Goal: Task Accomplishment & Management: Use online tool/utility

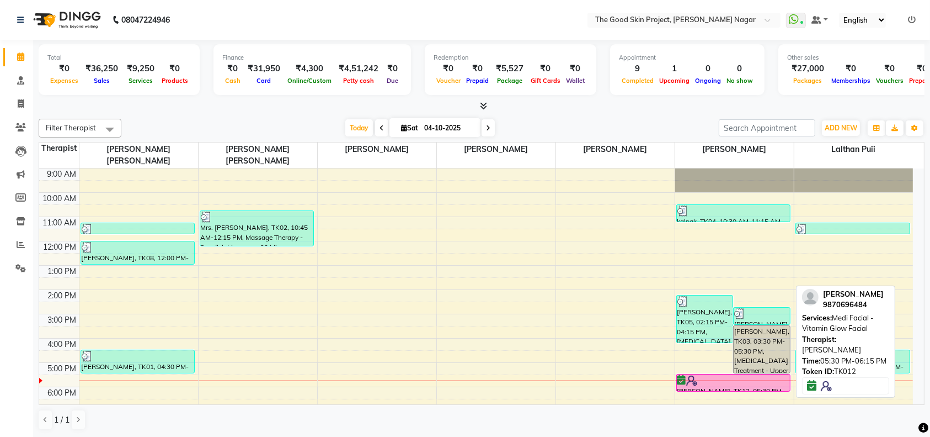
click at [711, 375] on div at bounding box center [734, 380] width 113 height 11
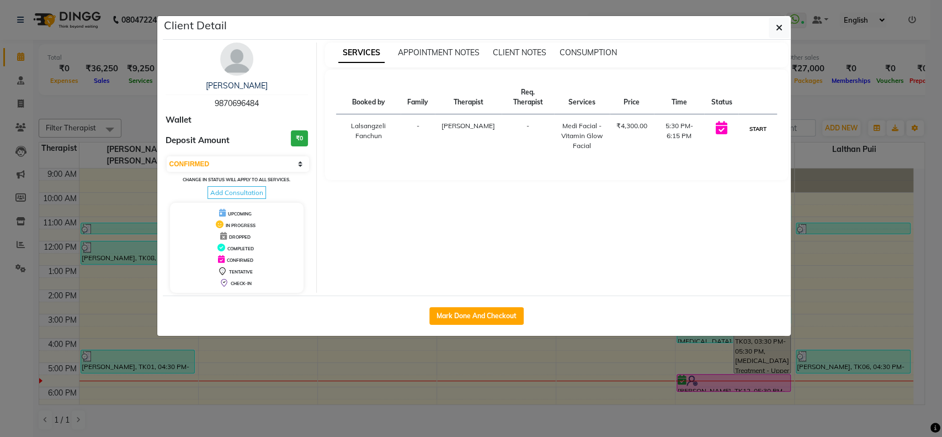
click at [754, 126] on button "START" at bounding box center [757, 129] width 23 height 14
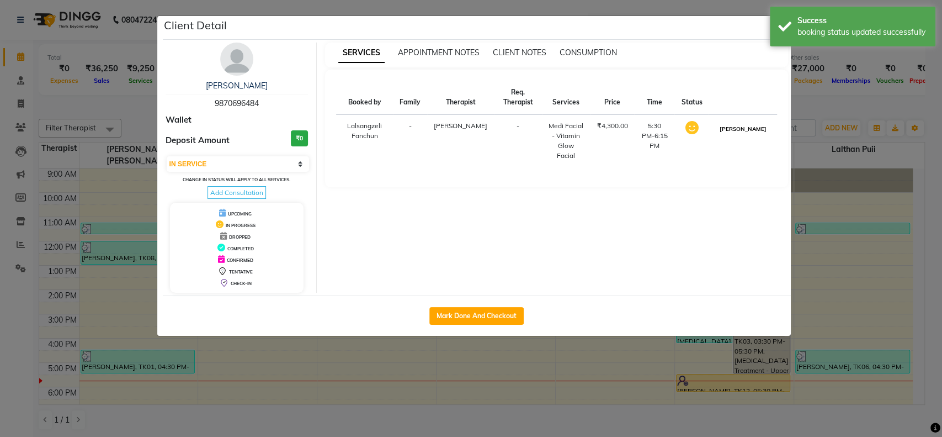
click at [753, 127] on button "MARK DONE" at bounding box center [742, 129] width 52 height 14
select select "3"
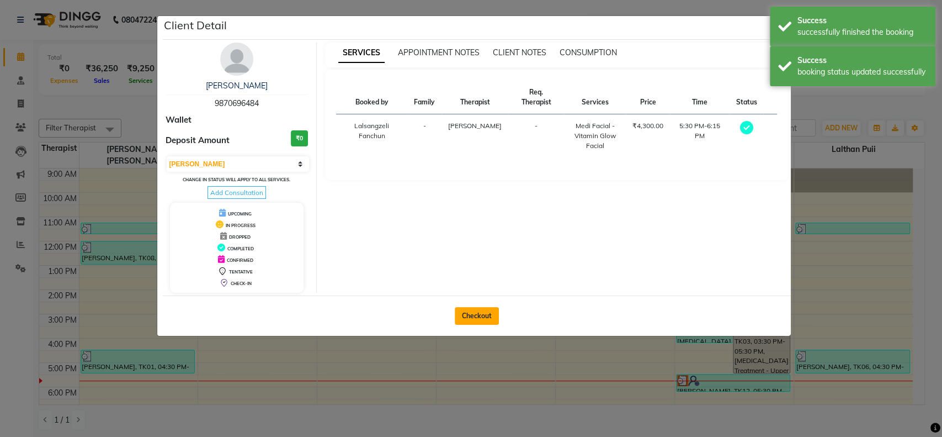
click at [475, 310] on button "Checkout" at bounding box center [477, 316] width 44 height 18
select select "3005"
select select "service"
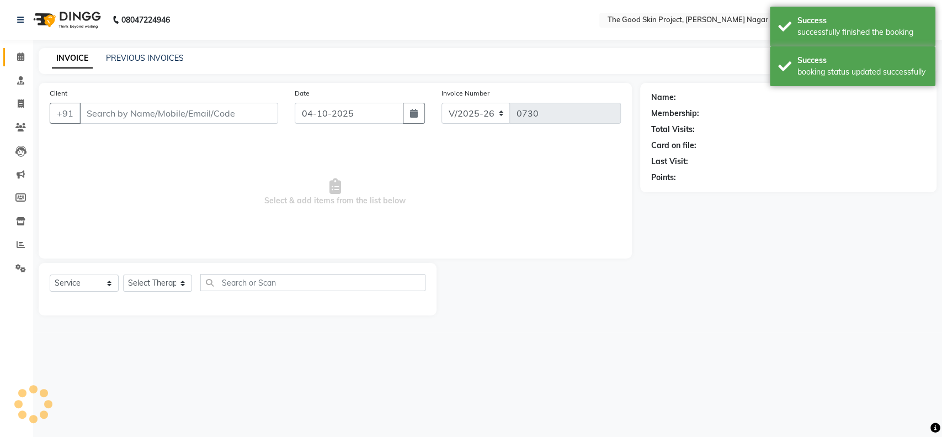
type input "9870696484"
select select "69113"
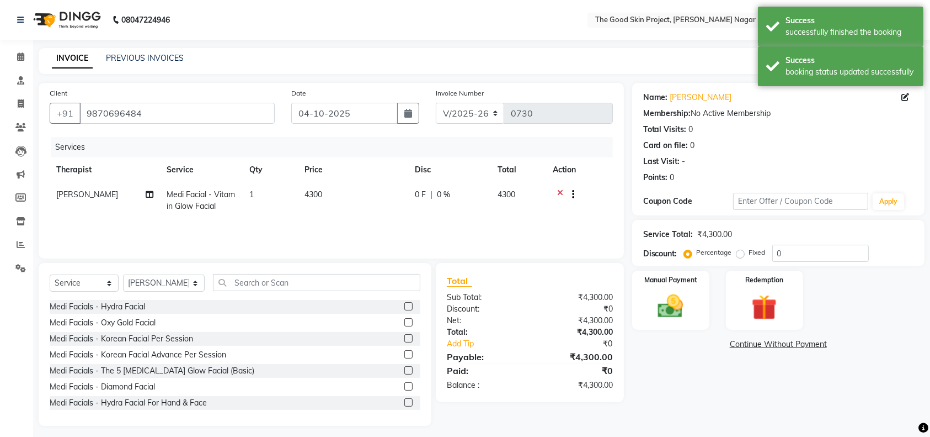
click at [450, 192] on div "0 F | 0 %" at bounding box center [450, 195] width 70 height 12
select select "69113"
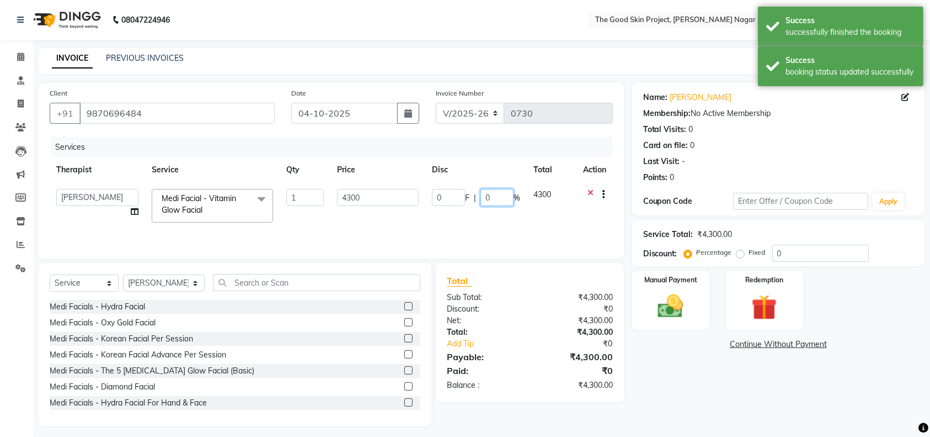
click at [493, 201] on input "0" at bounding box center [497, 197] width 33 height 17
type input "10"
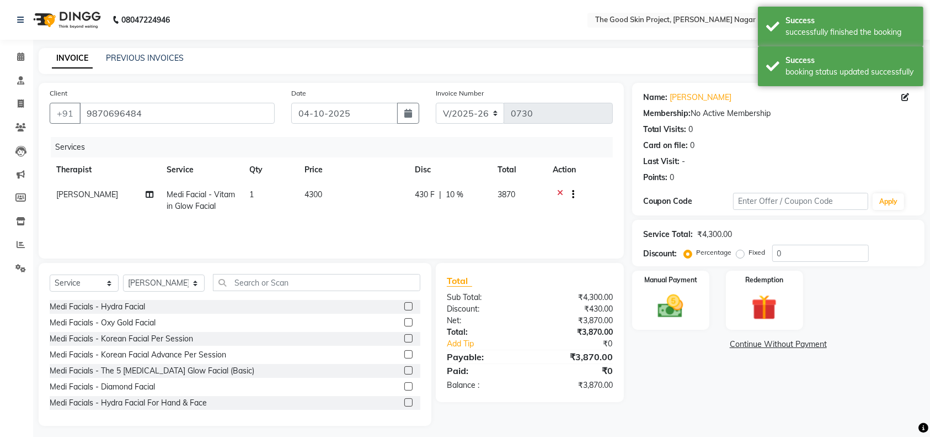
click at [500, 231] on div "Services Therapist Service Qty Price Disc Total Action Smita Belose Medi Facial…" at bounding box center [331, 192] width 563 height 110
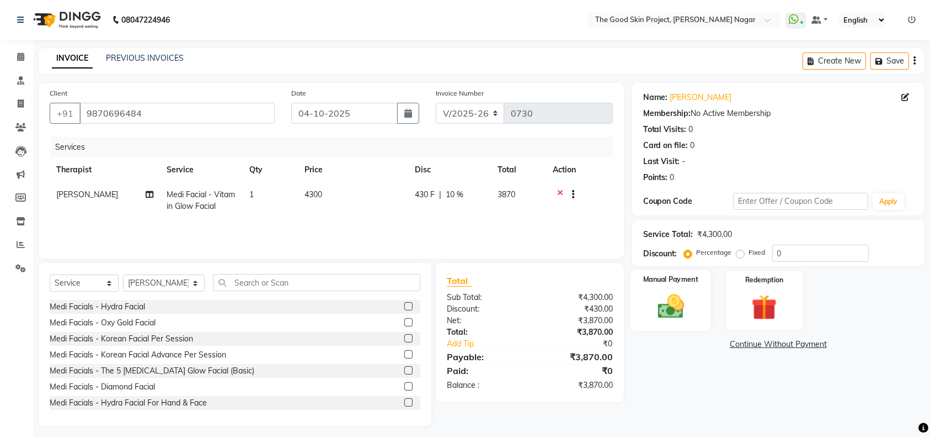
click at [675, 313] on img at bounding box center [671, 306] width 43 height 30
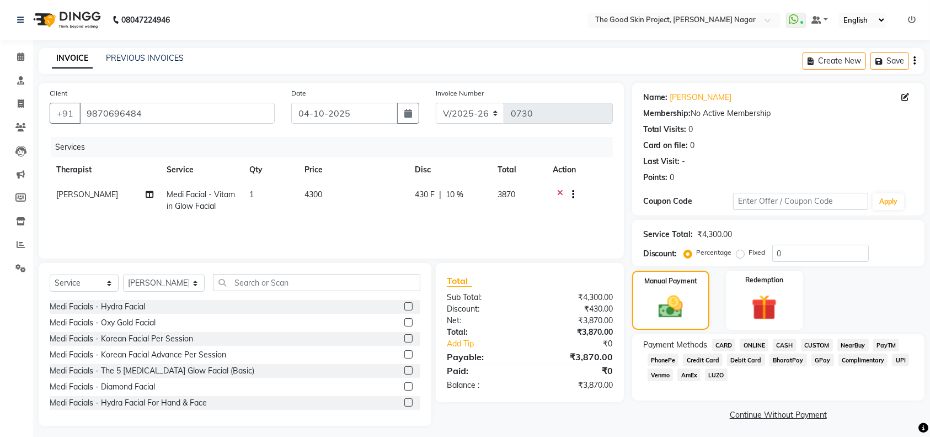
click at [815, 357] on span "GPay" at bounding box center [823, 359] width 23 height 13
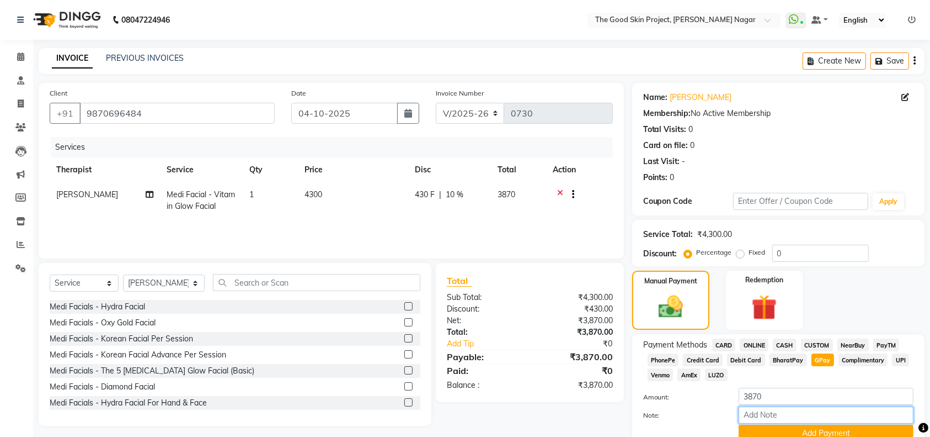
click at [778, 414] on input "Note:" at bounding box center [826, 414] width 175 height 17
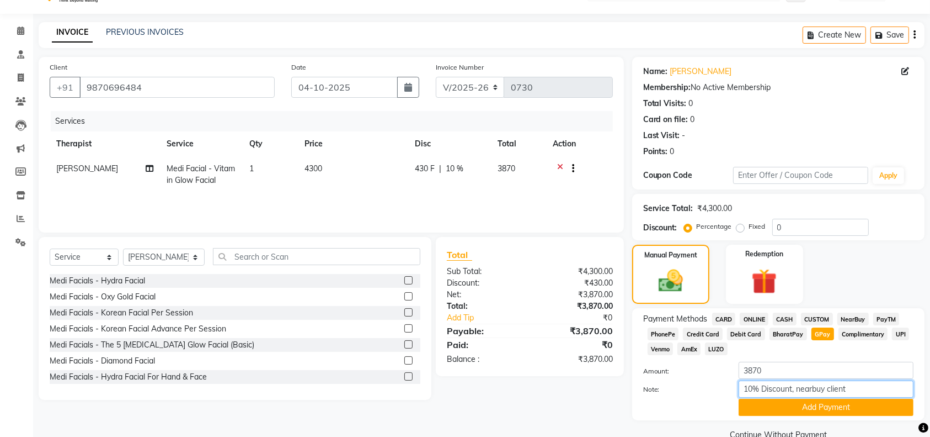
scroll to position [49, 0]
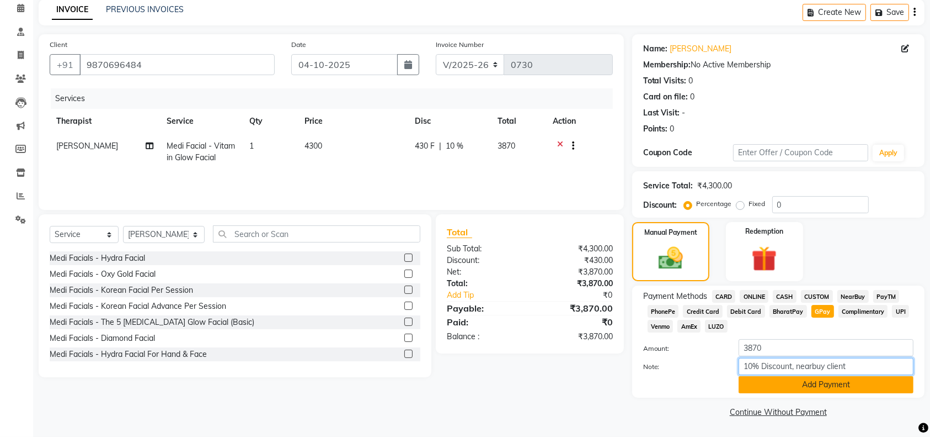
type input "10% Discount, nearbuy client"
click at [788, 384] on button "Add Payment" at bounding box center [826, 384] width 175 height 17
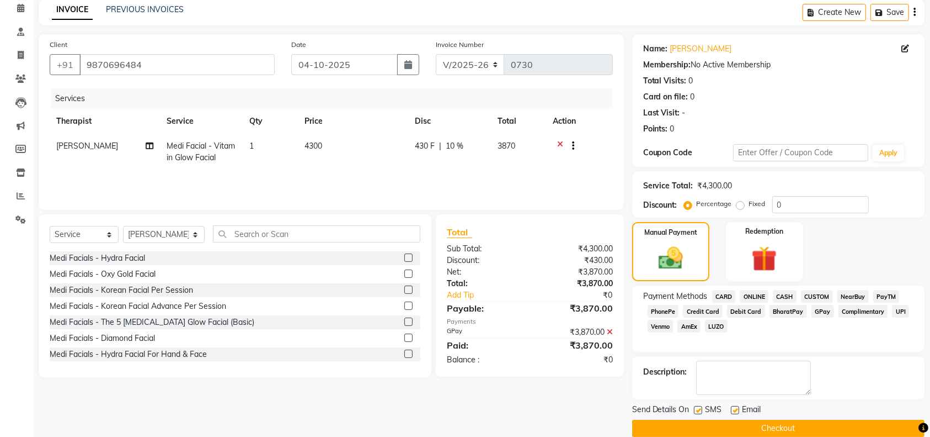
scroll to position [65, 0]
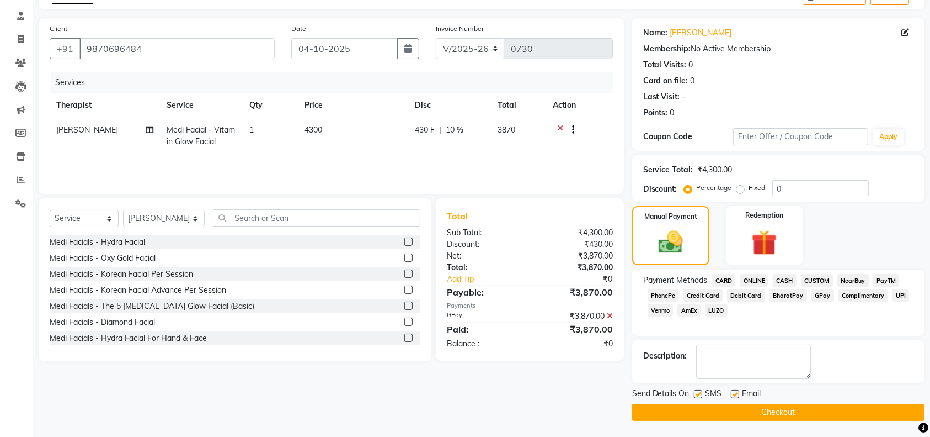
click at [778, 408] on button "Checkout" at bounding box center [778, 411] width 292 height 17
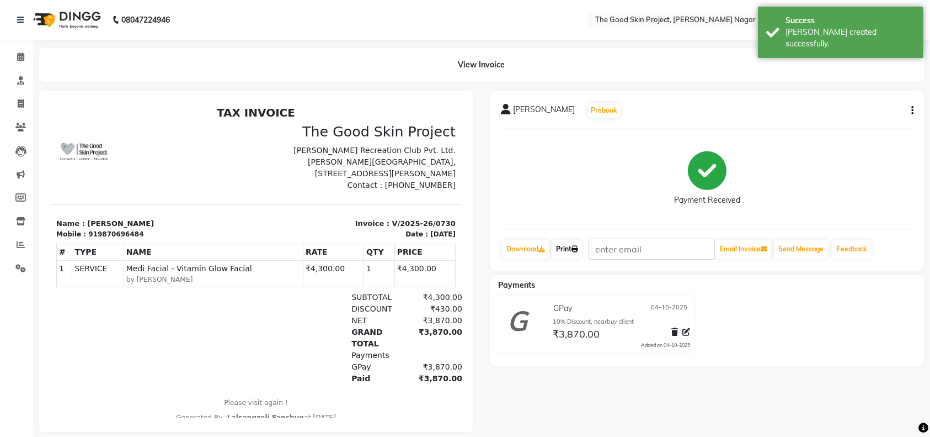
click at [563, 249] on link "Print" at bounding box center [567, 249] width 31 height 19
click at [21, 55] on icon at bounding box center [20, 56] width 7 height 8
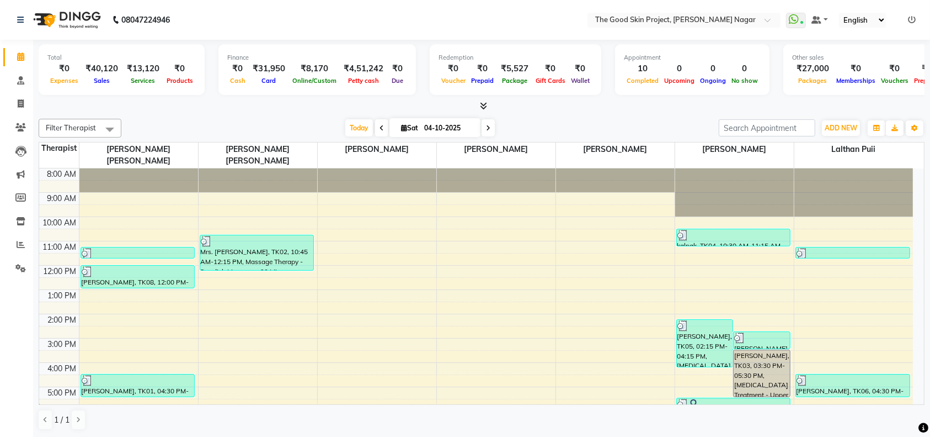
click at [487, 127] on icon at bounding box center [488, 128] width 4 height 7
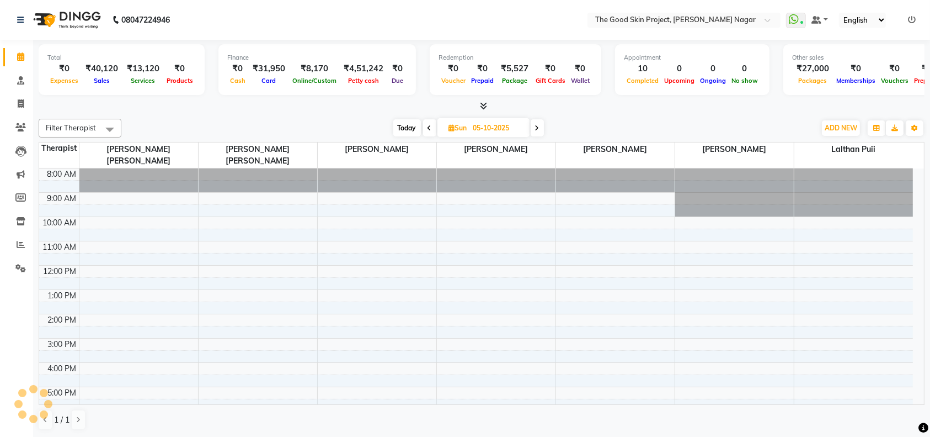
scroll to position [41, 0]
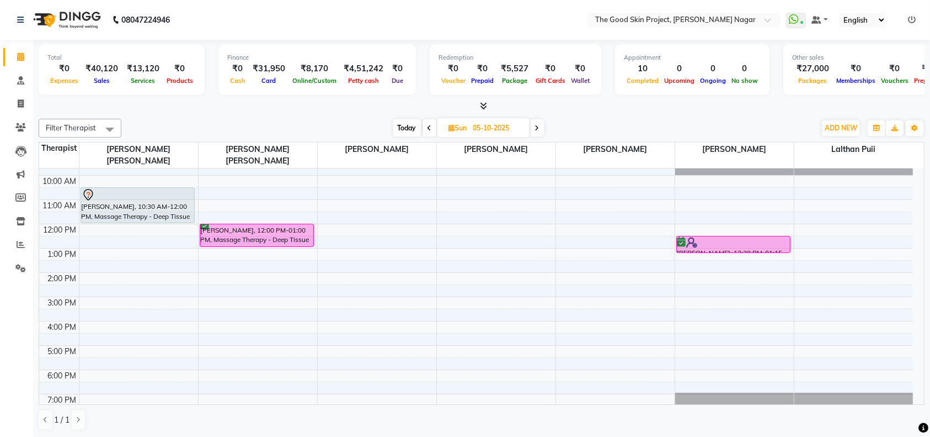
drag, startPoint x: 425, startPoint y: 129, endPoint x: 546, endPoint y: 277, distance: 191.3
click at [427, 135] on span at bounding box center [429, 127] width 13 height 17
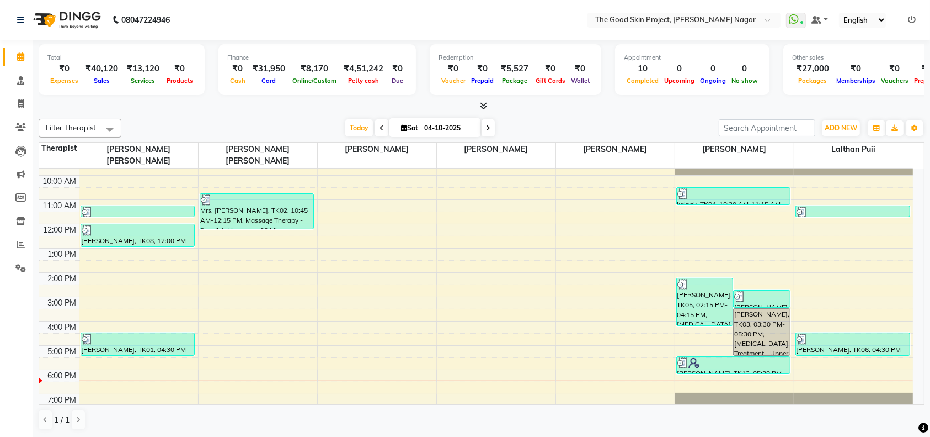
click at [491, 127] on span at bounding box center [488, 127] width 13 height 17
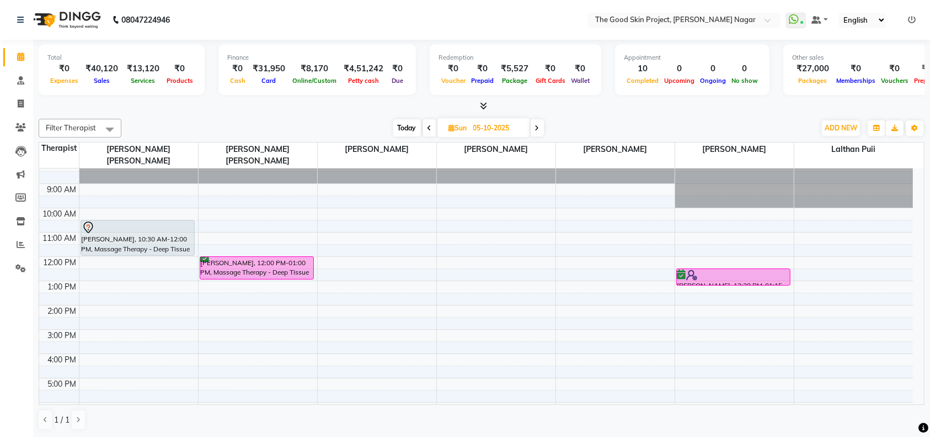
scroll to position [0, 0]
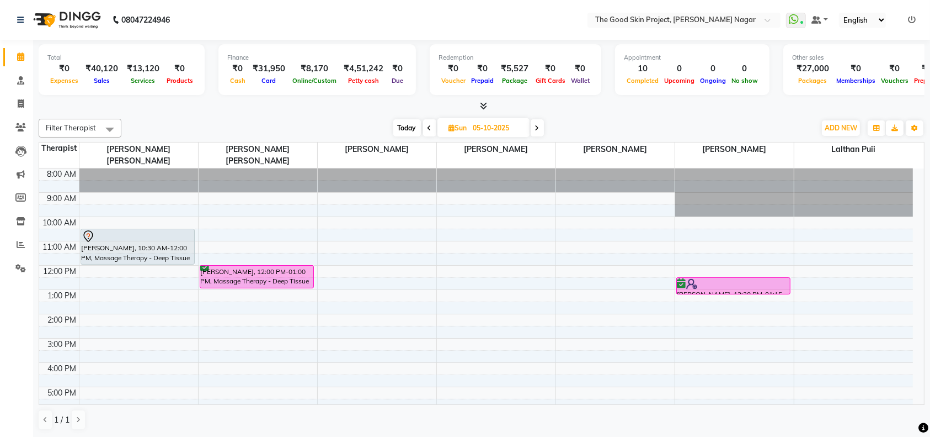
drag, startPoint x: 427, startPoint y: 125, endPoint x: 487, endPoint y: 253, distance: 141.5
click at [428, 125] on icon at bounding box center [430, 128] width 4 height 7
type input "04-10-2025"
